Goal: Task Accomplishment & Management: Use online tool/utility

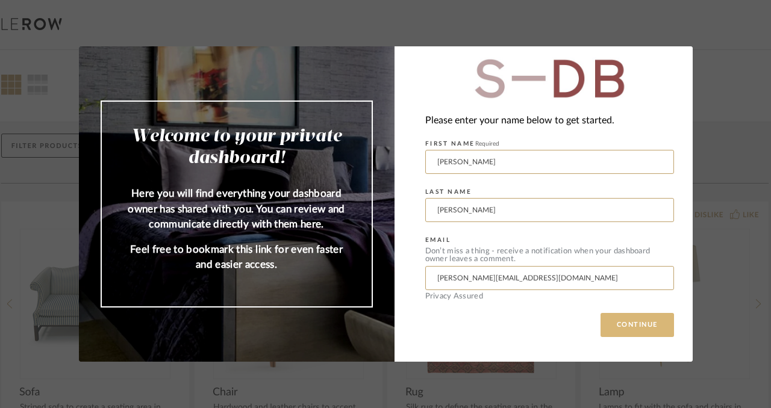
click at [623, 329] on button "CONTINUE" at bounding box center [636, 325] width 73 height 24
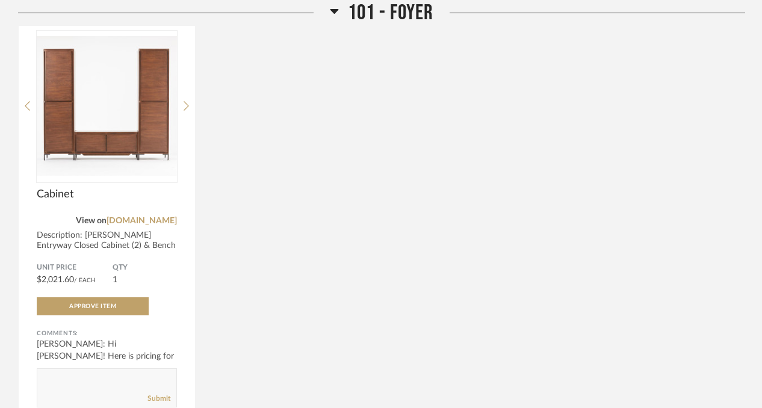
scroll to position [267, 0]
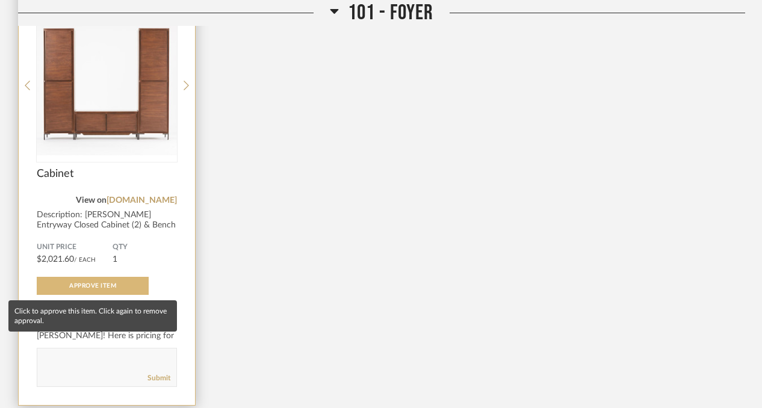
click at [114, 288] on span "Approve Item" at bounding box center [92, 286] width 47 height 6
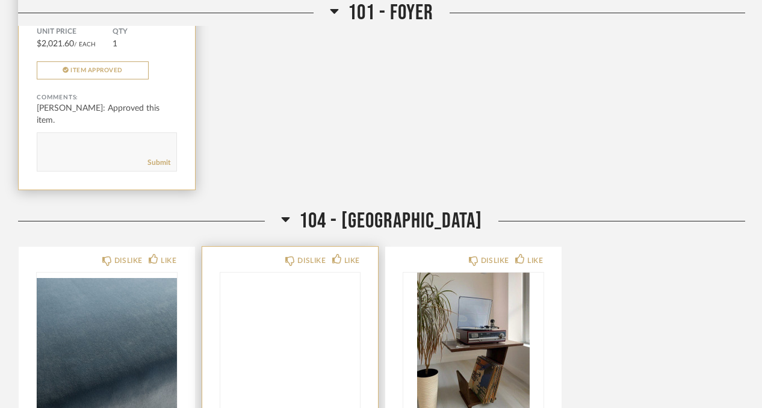
scroll to position [651, 0]
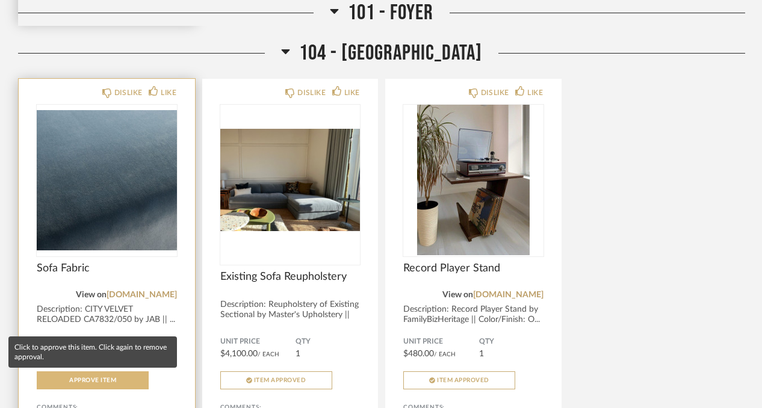
click at [109, 380] on span "Approve Item" at bounding box center [92, 381] width 47 height 6
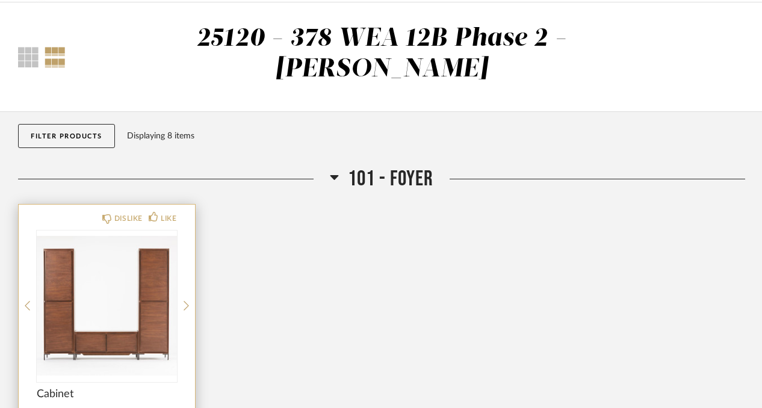
scroll to position [0, 0]
